Goal: Information Seeking & Learning: Learn about a topic

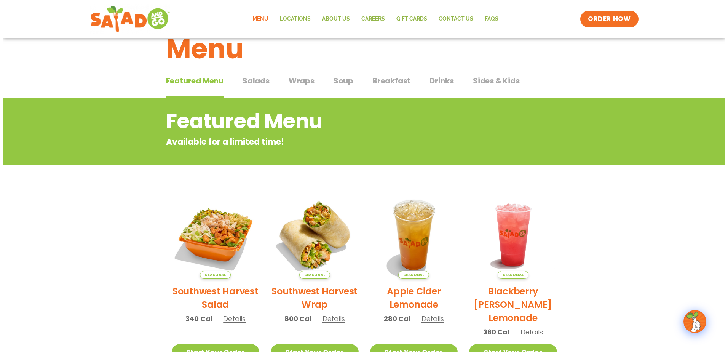
scroll to position [38, 0]
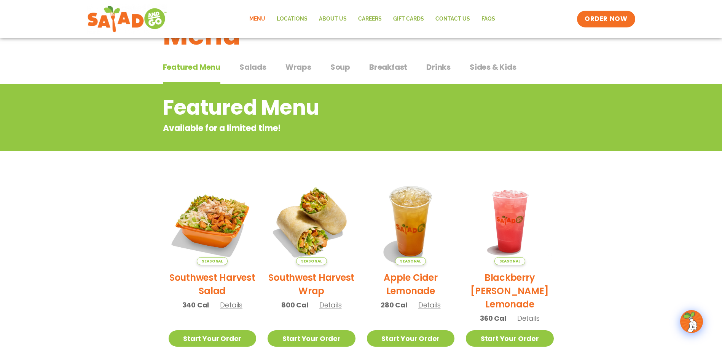
click at [230, 312] on div "Seasonal Southwest Harvest Salad 340 Cal Details" at bounding box center [213, 247] width 88 height 140
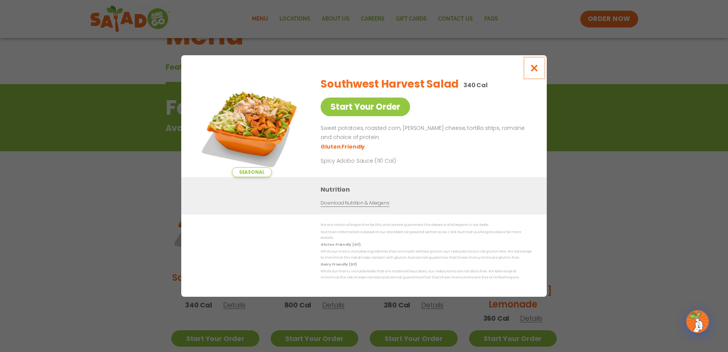
click at [533, 71] on icon "Close modal" at bounding box center [535, 68] width 10 height 8
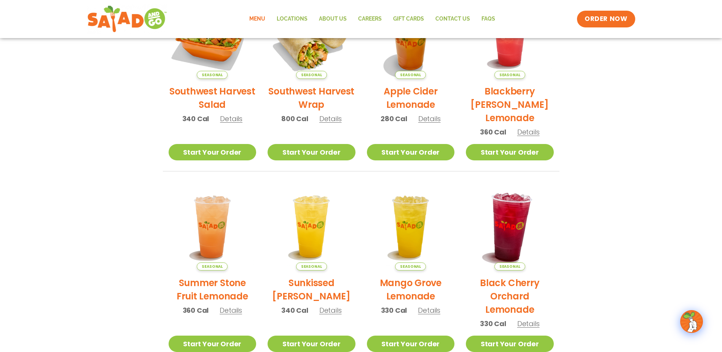
scroll to position [236, 0]
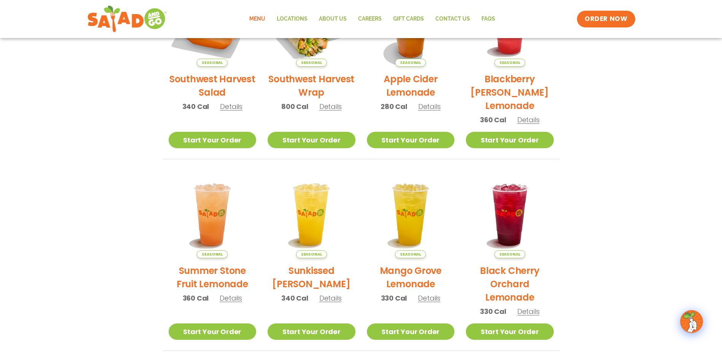
click at [665, 108] on section "Featured Menu Available for a limited time! Seasonal Southwest Harvest Salad 34…" at bounding box center [361, 118] width 722 height 465
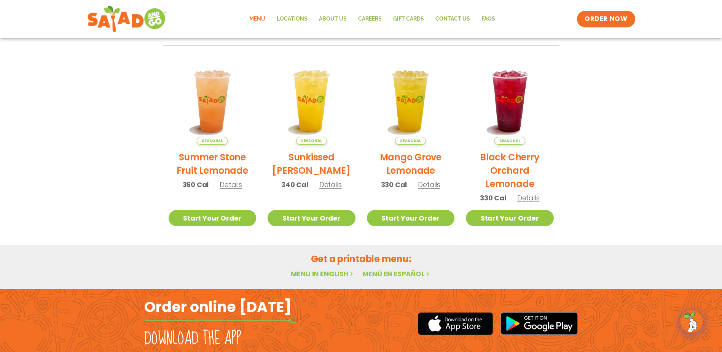
scroll to position [351, 0]
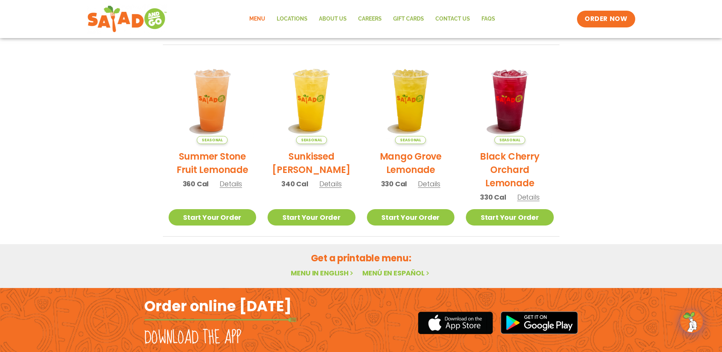
click at [336, 271] on link "Menu in English" at bounding box center [323, 273] width 64 height 10
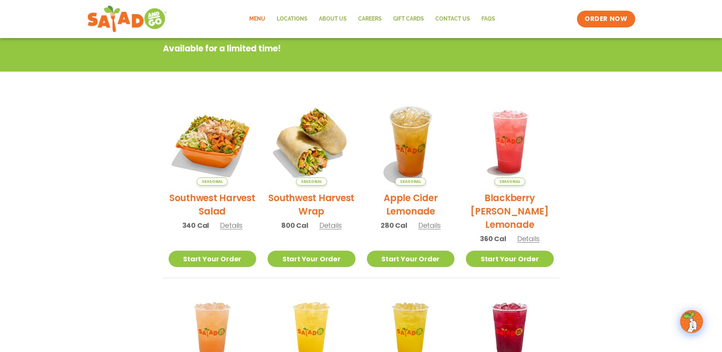
scroll to position [61, 0]
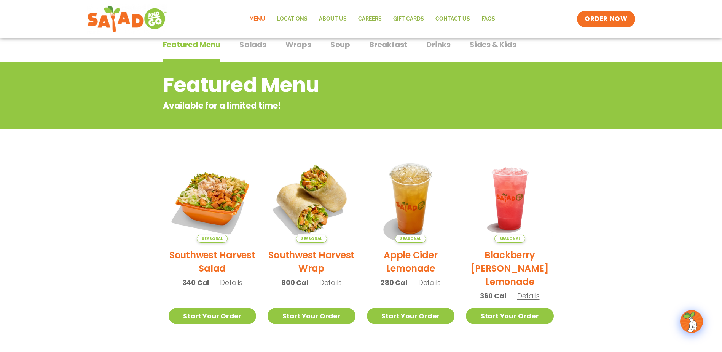
click at [254, 43] on span "Salads" at bounding box center [253, 44] width 27 height 11
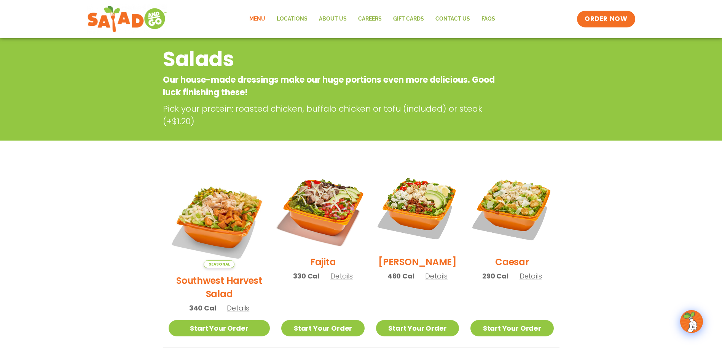
scroll to position [99, 0]
